Goal: Check status: Check status

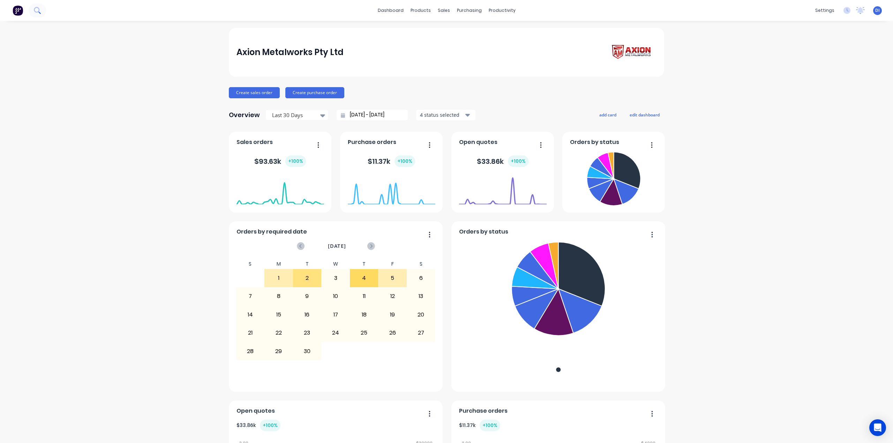
click at [38, 12] on icon at bounding box center [37, 10] width 6 height 6
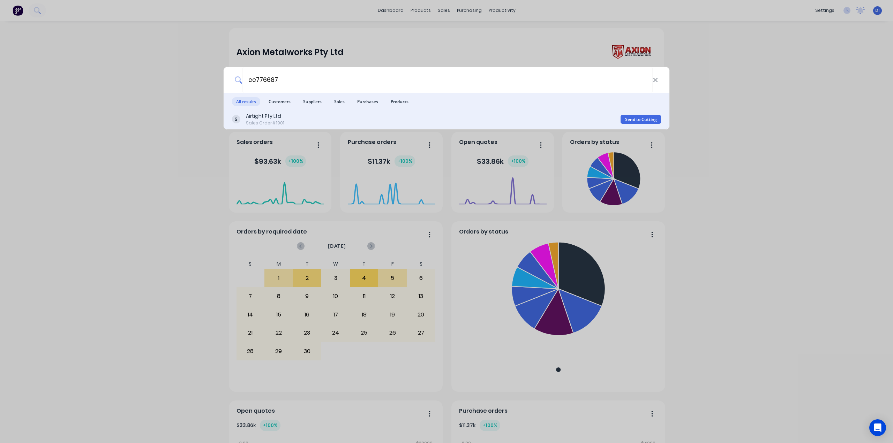
type input "cc776687"
click at [330, 120] on div "Airtight Pty Ltd Sales Order #1901" at bounding box center [426, 120] width 388 height 14
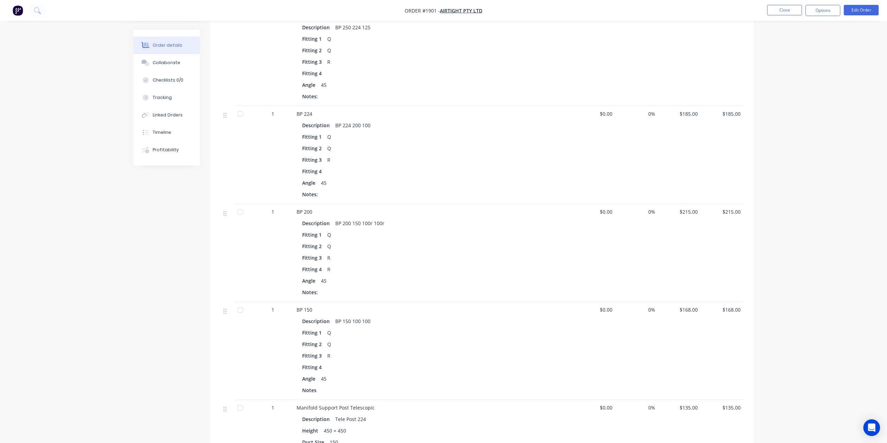
scroll to position [244, 0]
click at [23, 12] on button "button" at bounding box center [17, 10] width 15 height 11
